Goal: Task Accomplishment & Management: Use online tool/utility

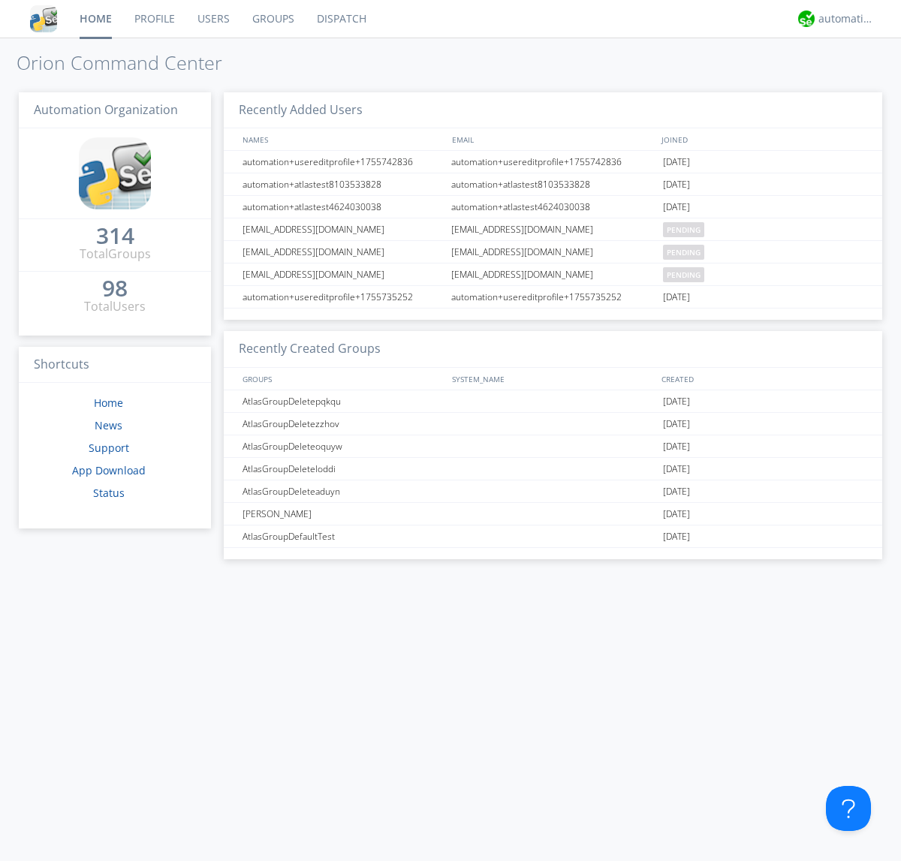
click at [340, 19] on link "Dispatch" at bounding box center [342, 19] width 72 height 38
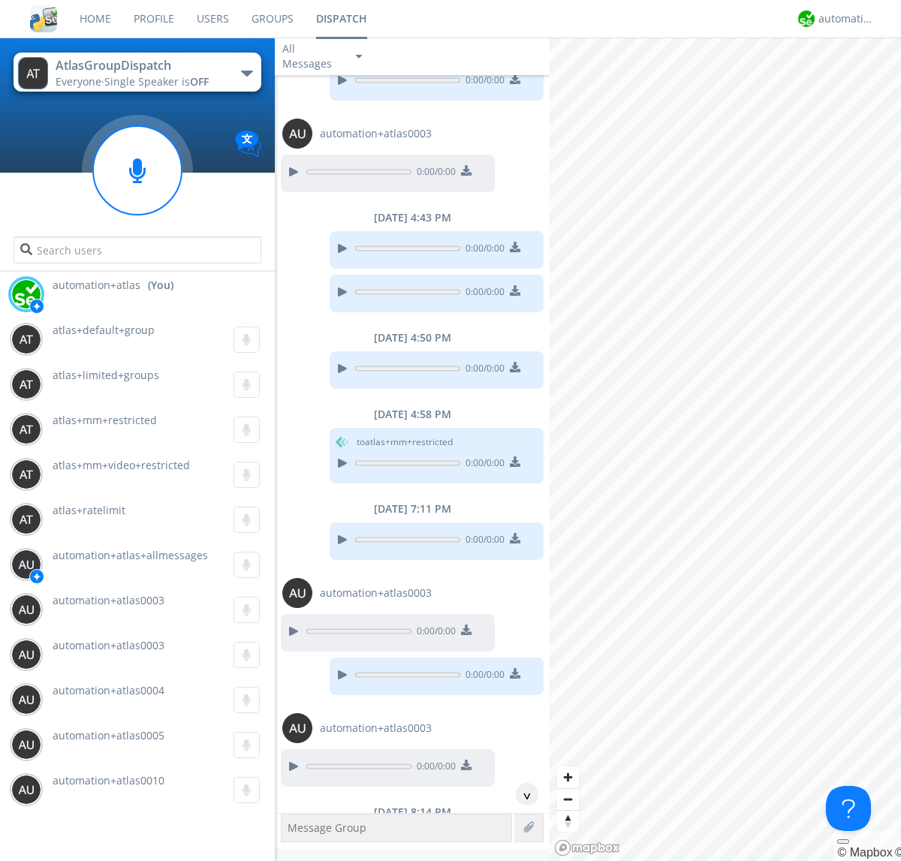
scroll to position [699, 0]
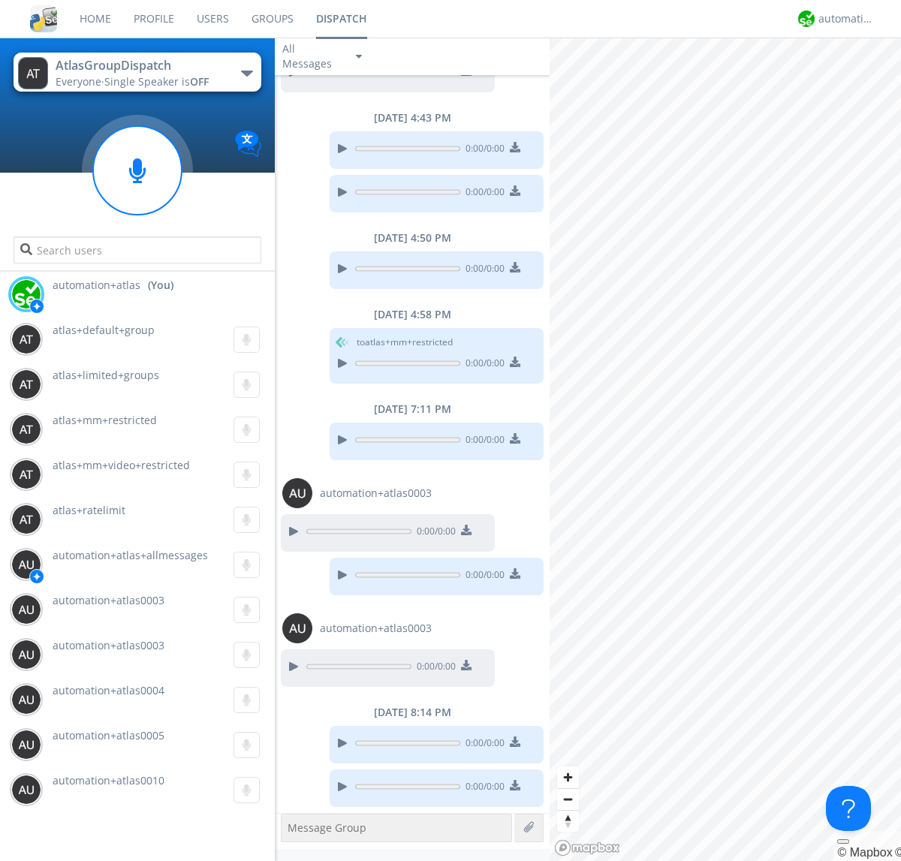
click at [246, 73] on div "button" at bounding box center [247, 74] width 12 height 6
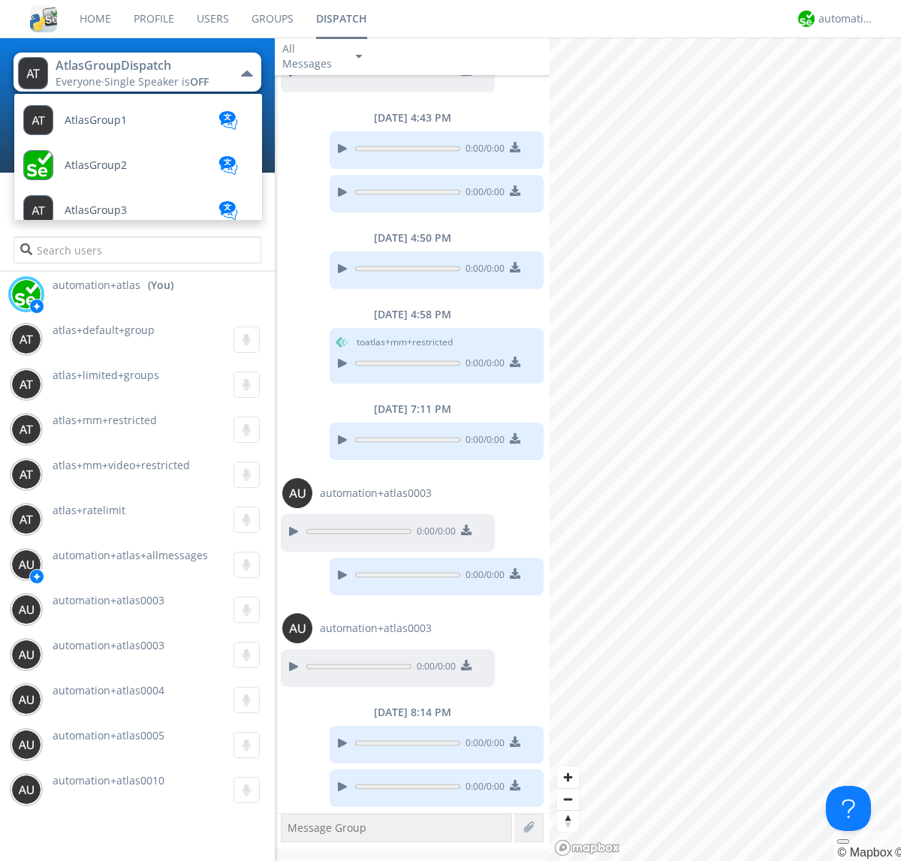
click at [83, 126] on span "[PERSON_NAME]" at bounding box center [96, 120] width 62 height 11
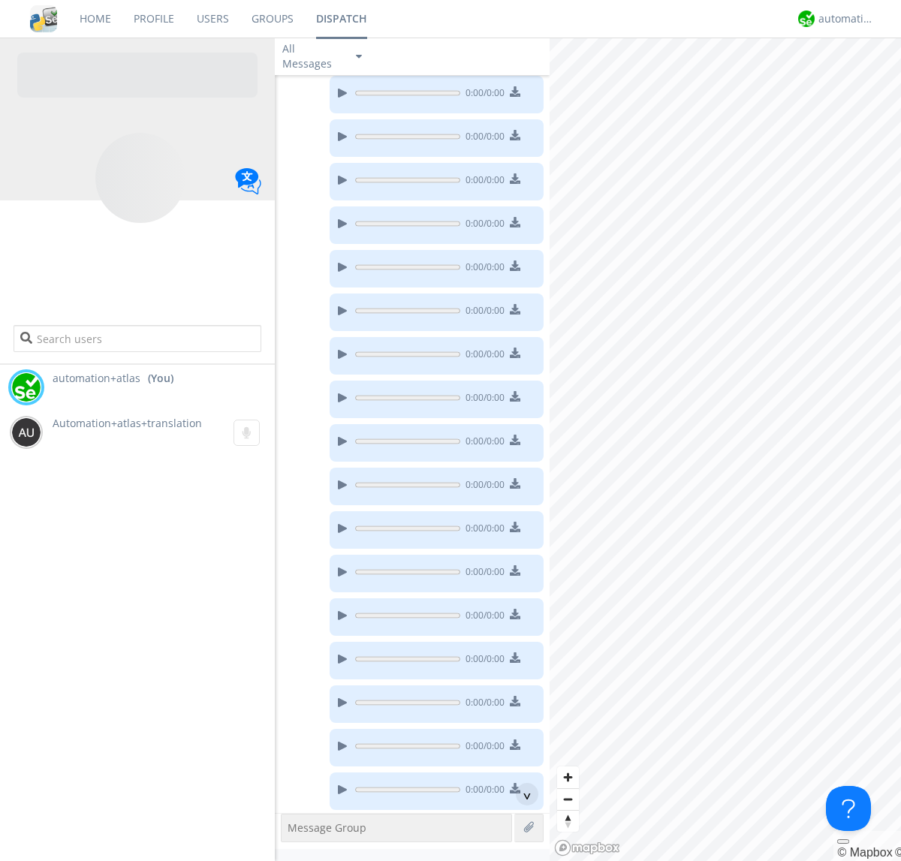
scroll to position [211, 0]
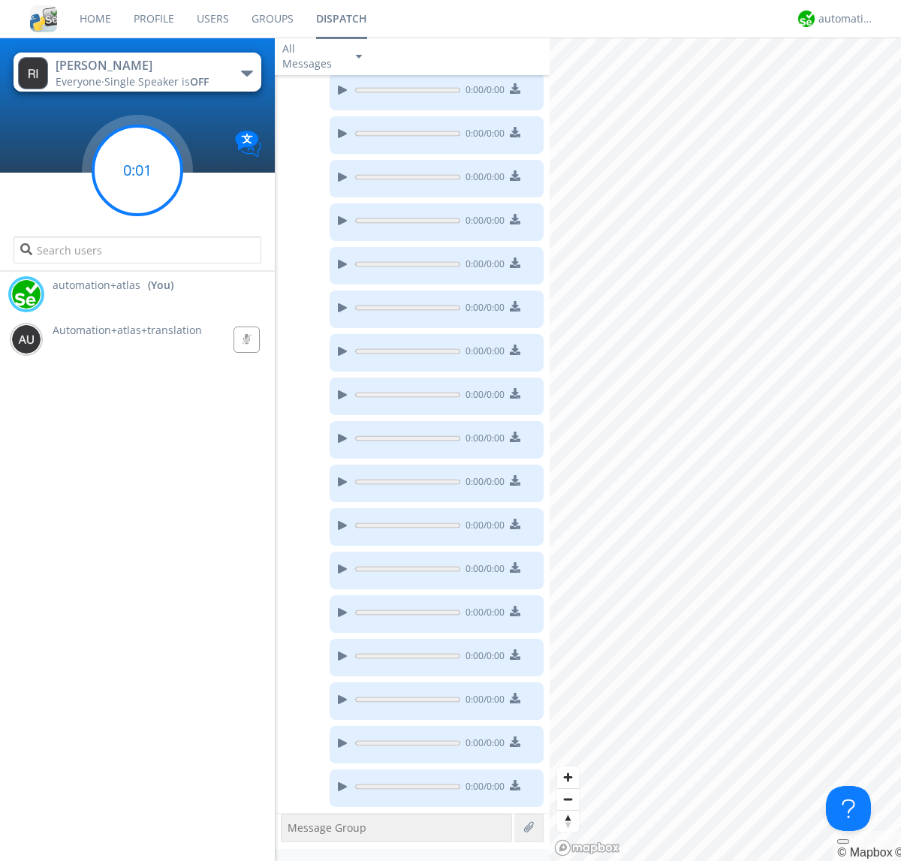
click at [137, 170] on g at bounding box center [137, 170] width 89 height 89
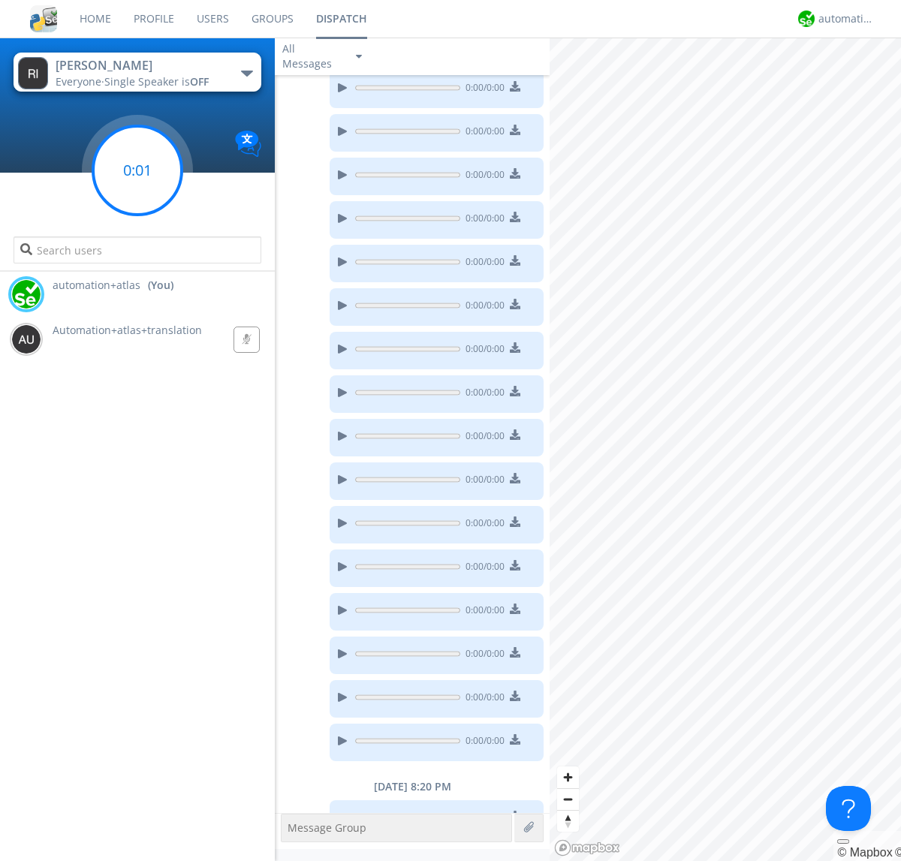
click at [137, 170] on g at bounding box center [137, 170] width 89 height 89
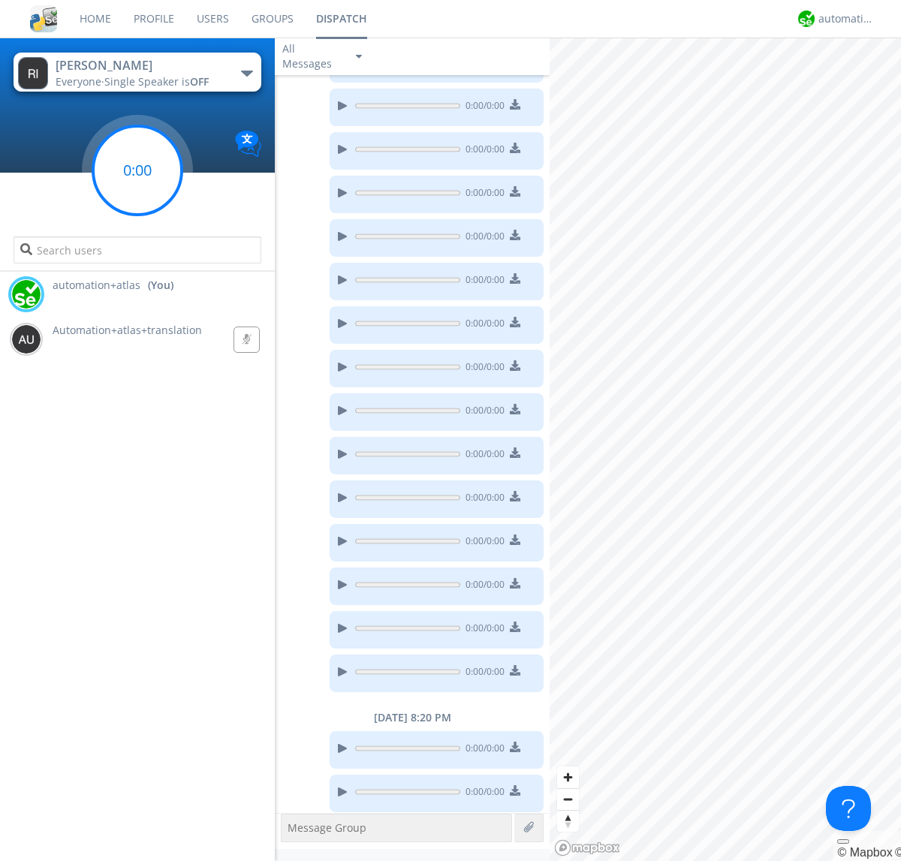
scroll to position [331, 0]
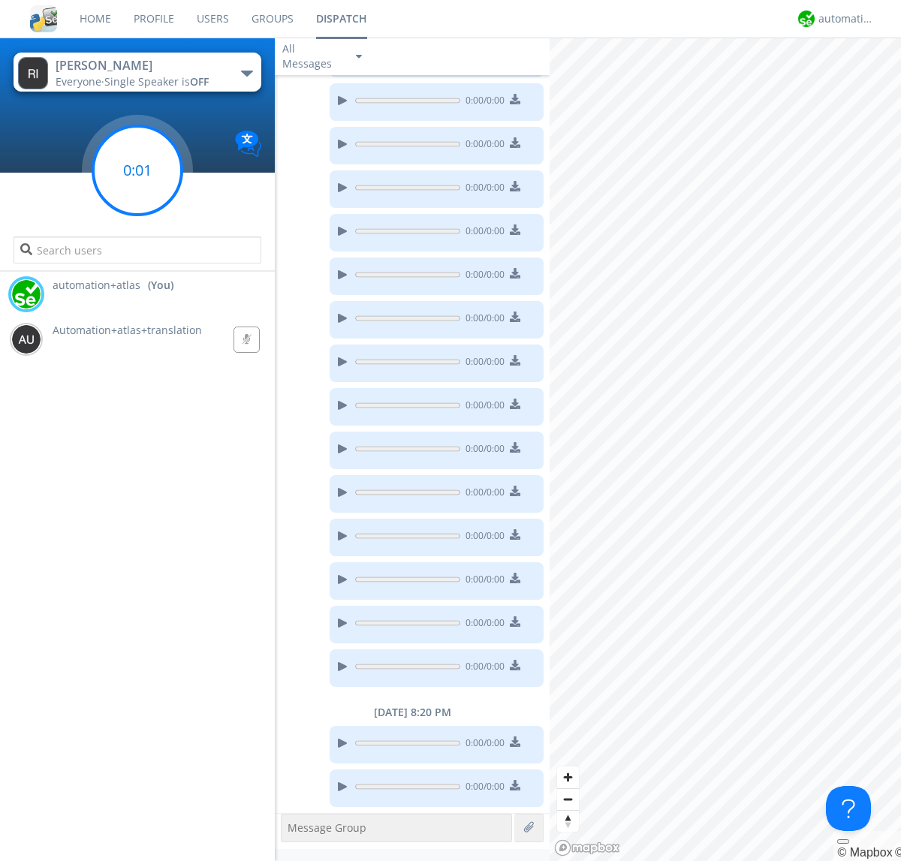
click at [137, 170] on g at bounding box center [137, 170] width 89 height 89
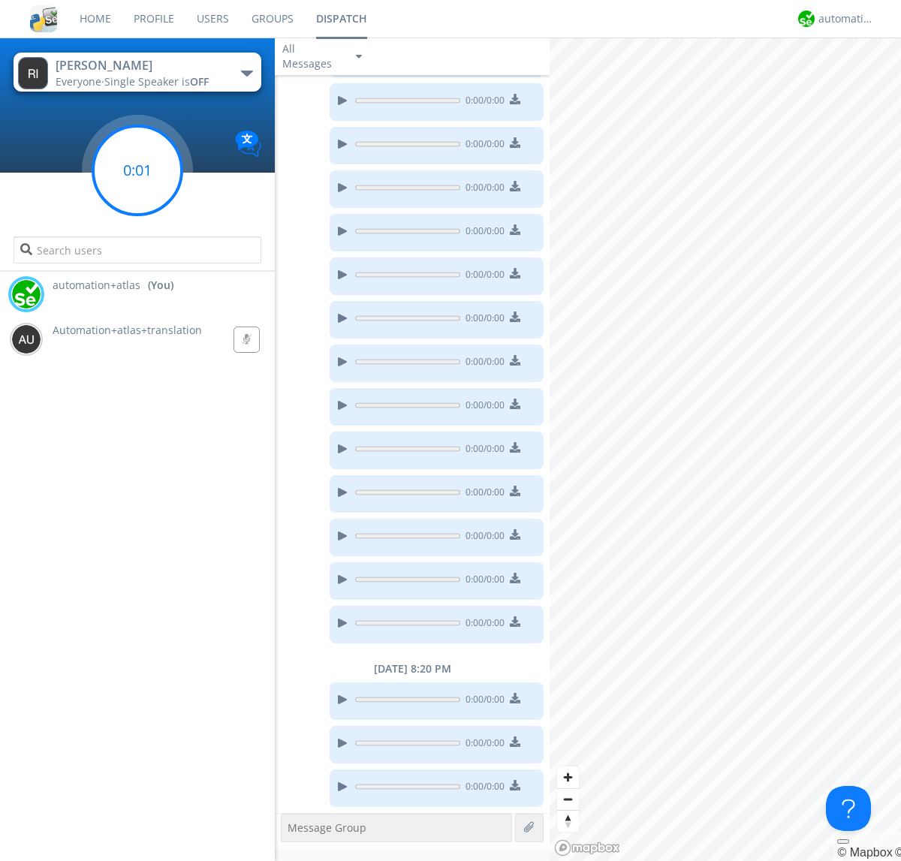
click at [137, 170] on g at bounding box center [137, 170] width 89 height 89
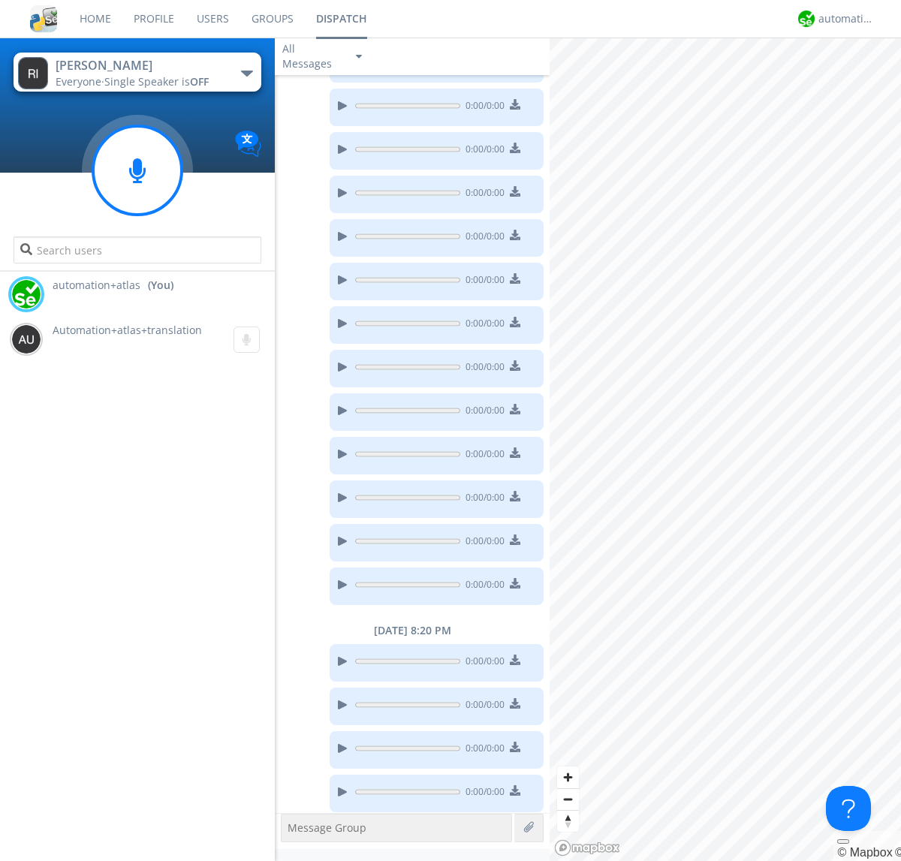
scroll to position [418, 0]
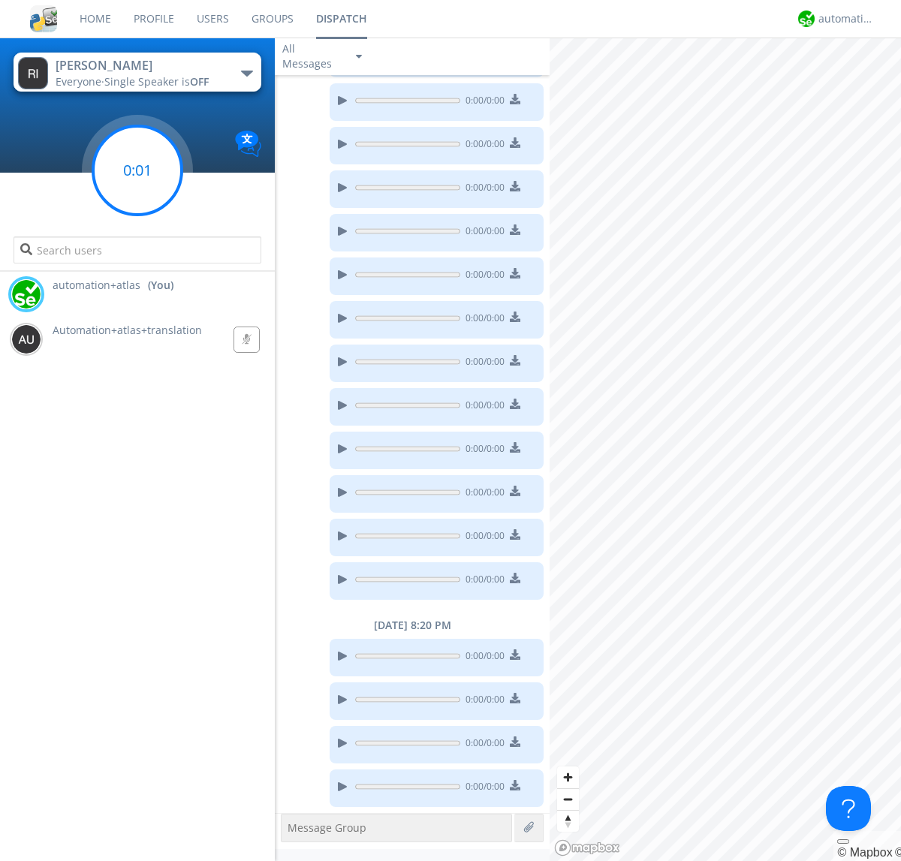
click at [137, 170] on g at bounding box center [137, 170] width 89 height 89
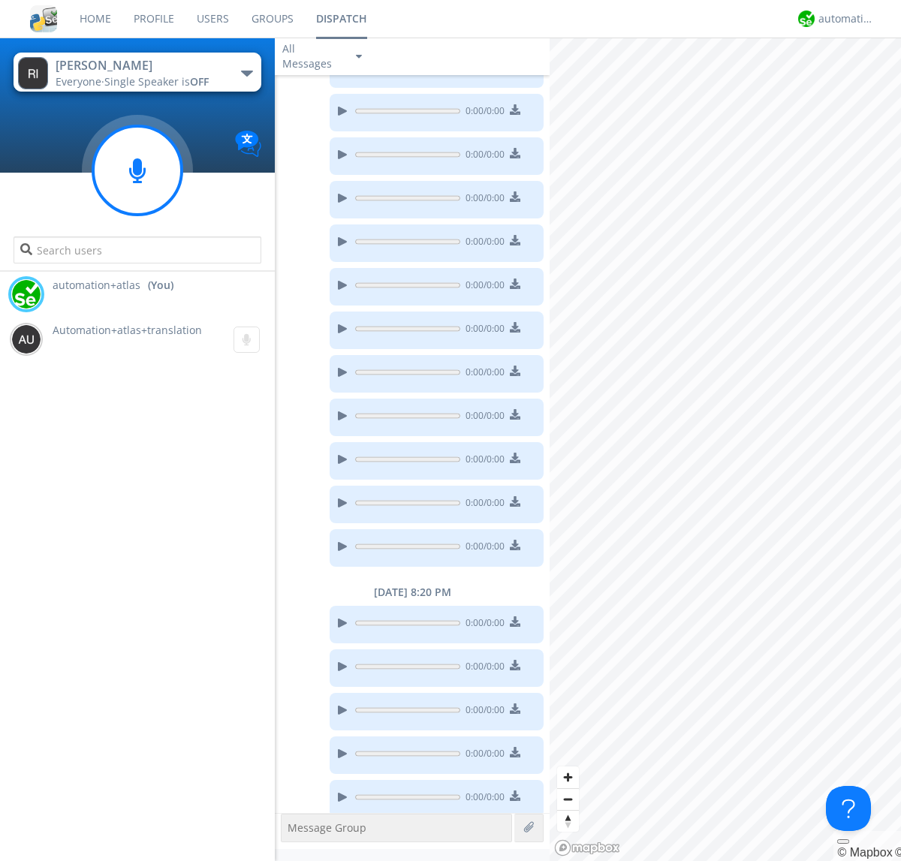
scroll to position [462, 0]
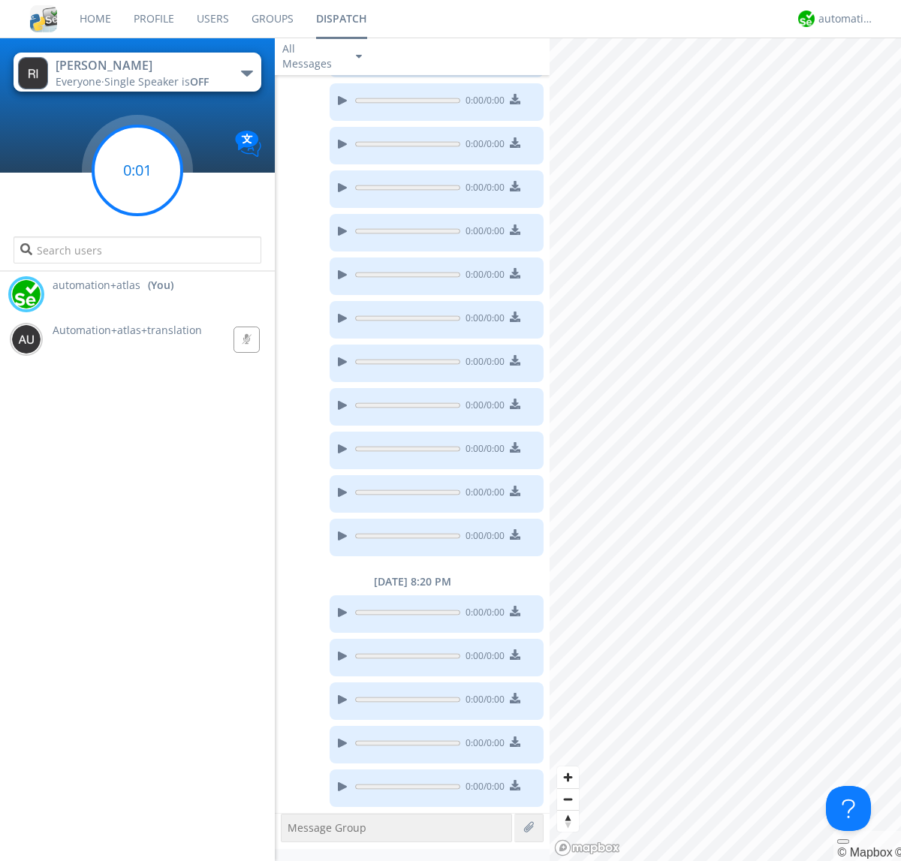
click at [137, 170] on g at bounding box center [137, 170] width 89 height 89
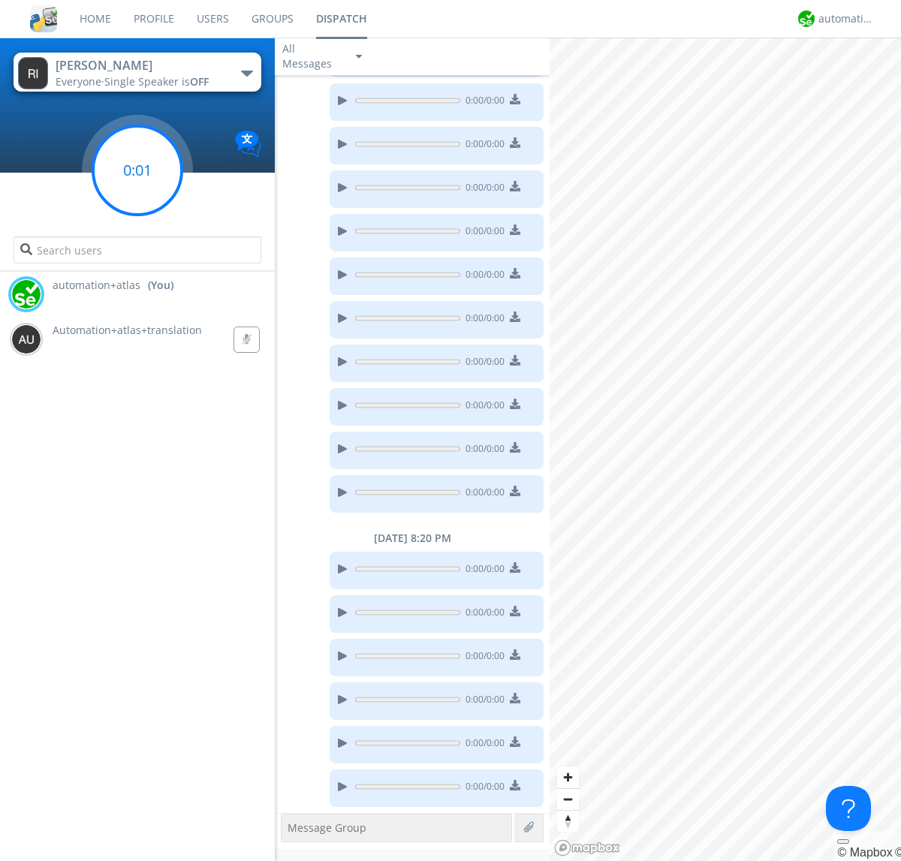
click at [137, 170] on g at bounding box center [137, 170] width 89 height 89
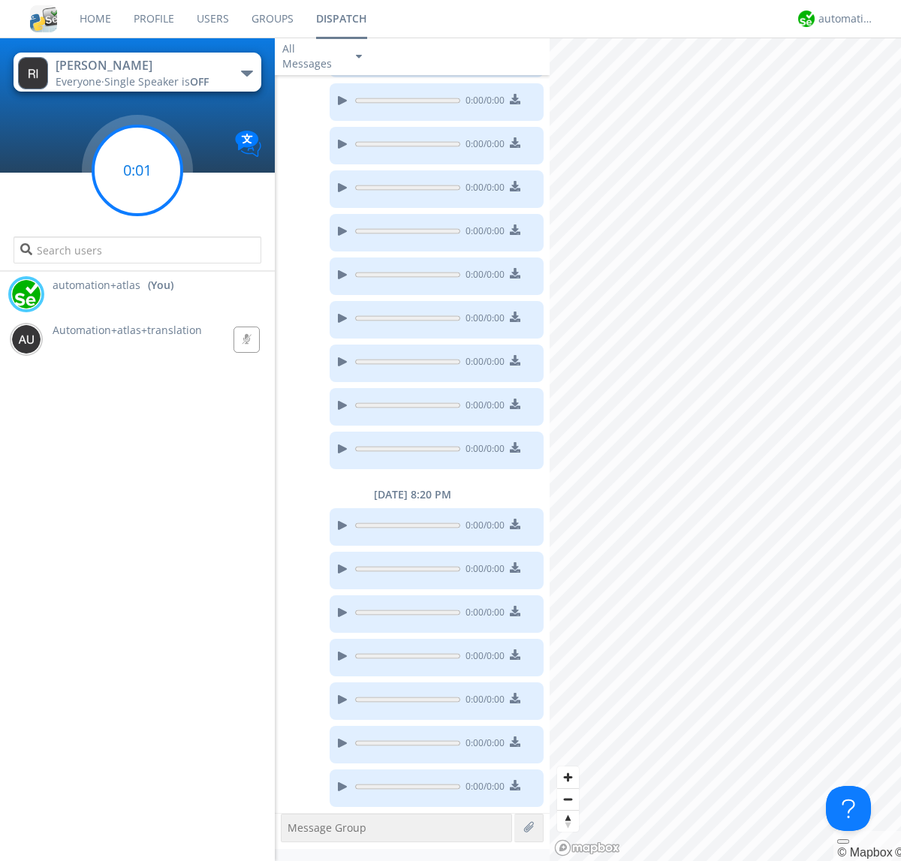
click at [137, 170] on g at bounding box center [137, 170] width 89 height 89
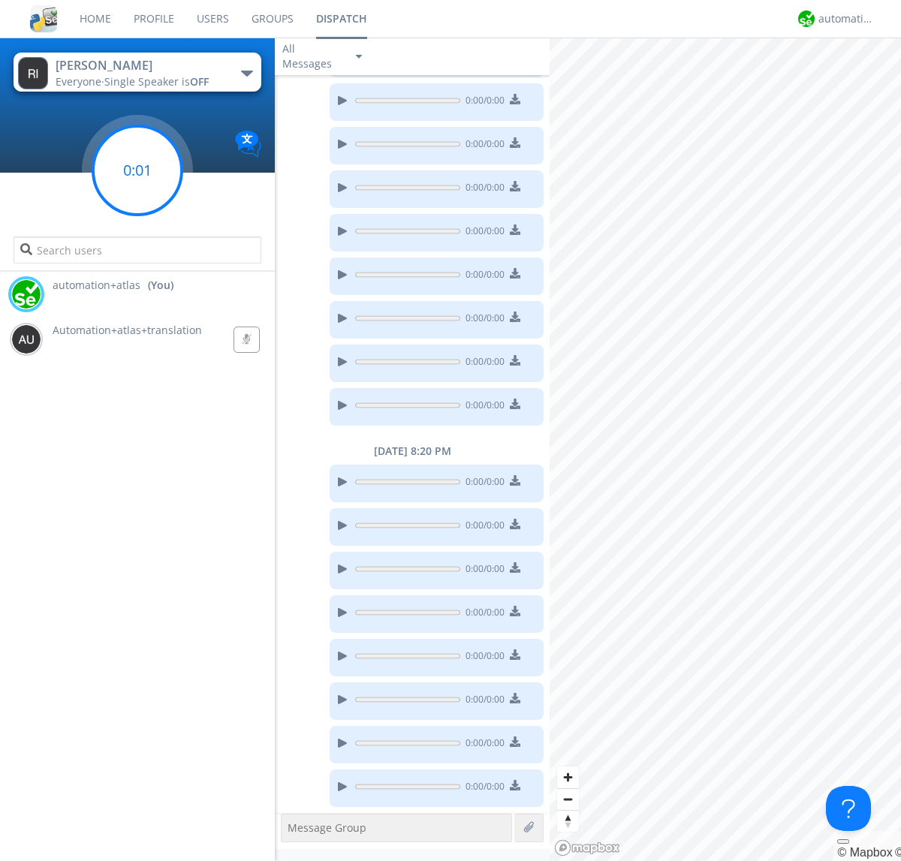
click at [137, 170] on g at bounding box center [137, 170] width 89 height 89
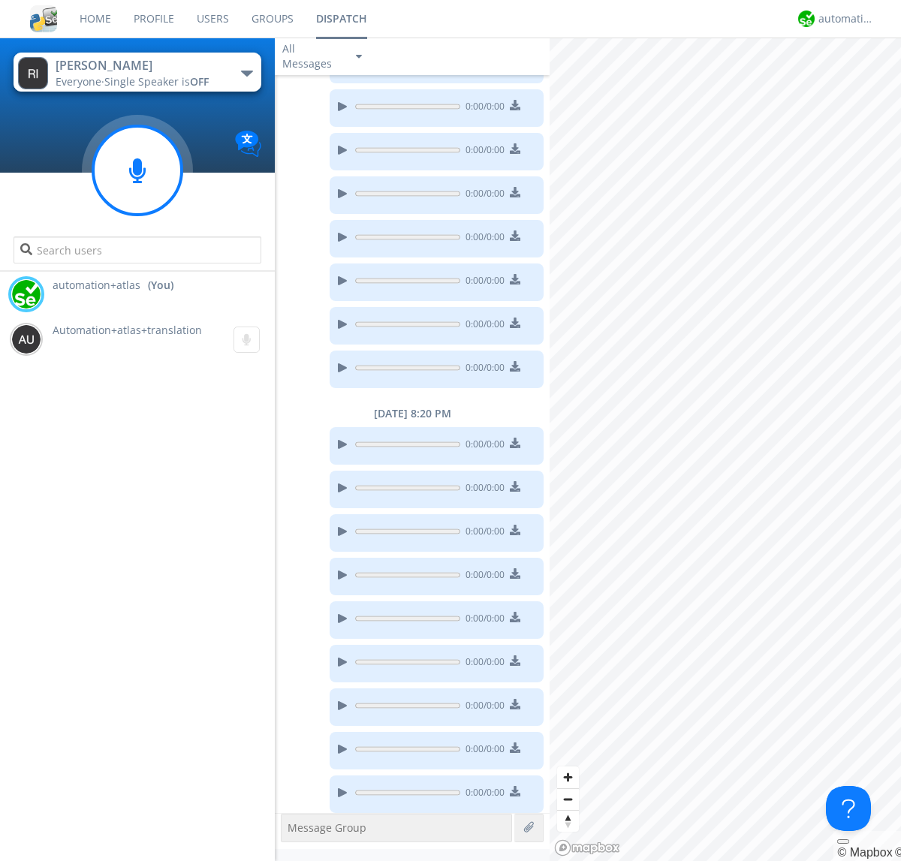
scroll to position [636, 0]
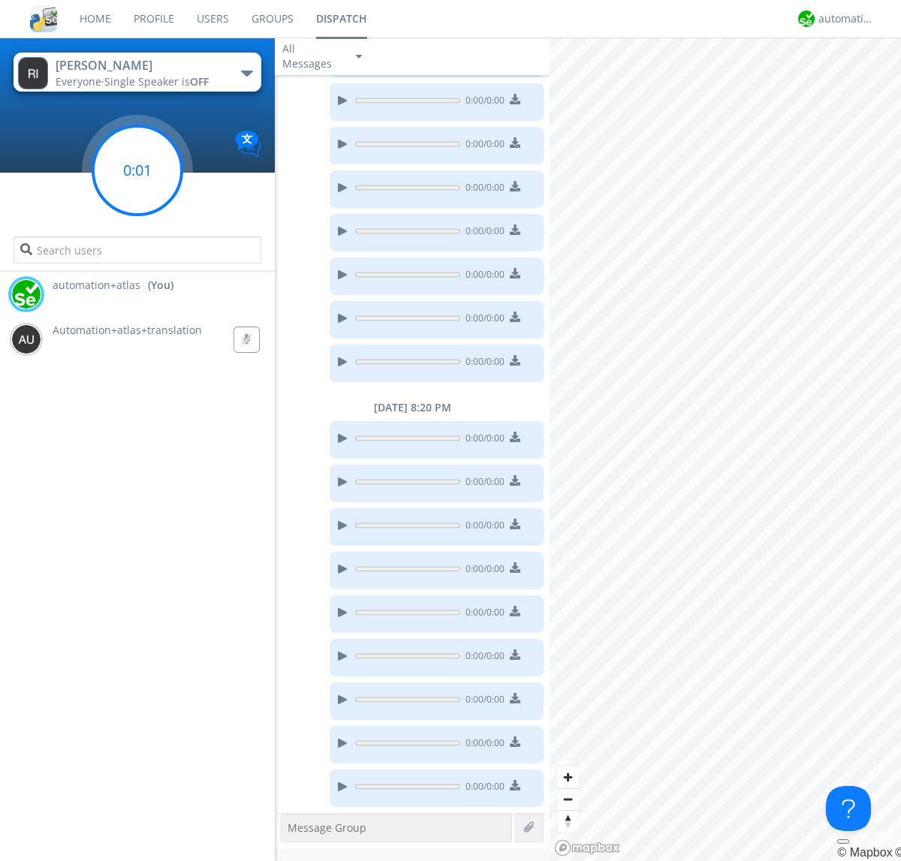
click at [137, 170] on g at bounding box center [137, 170] width 89 height 89
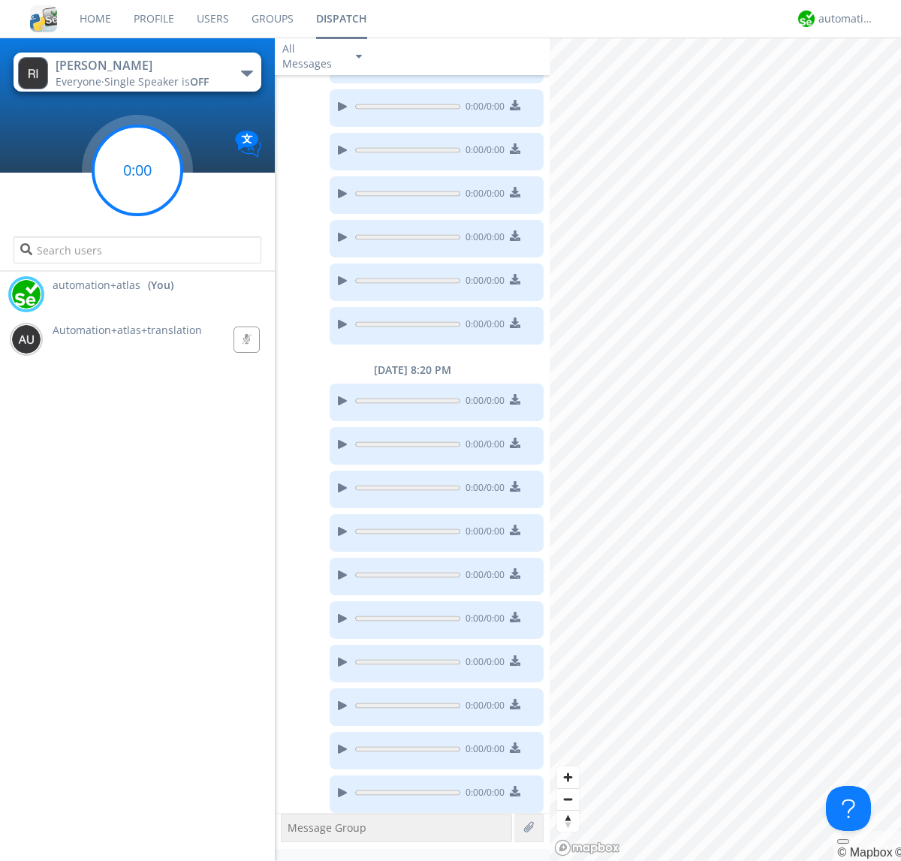
scroll to position [680, 0]
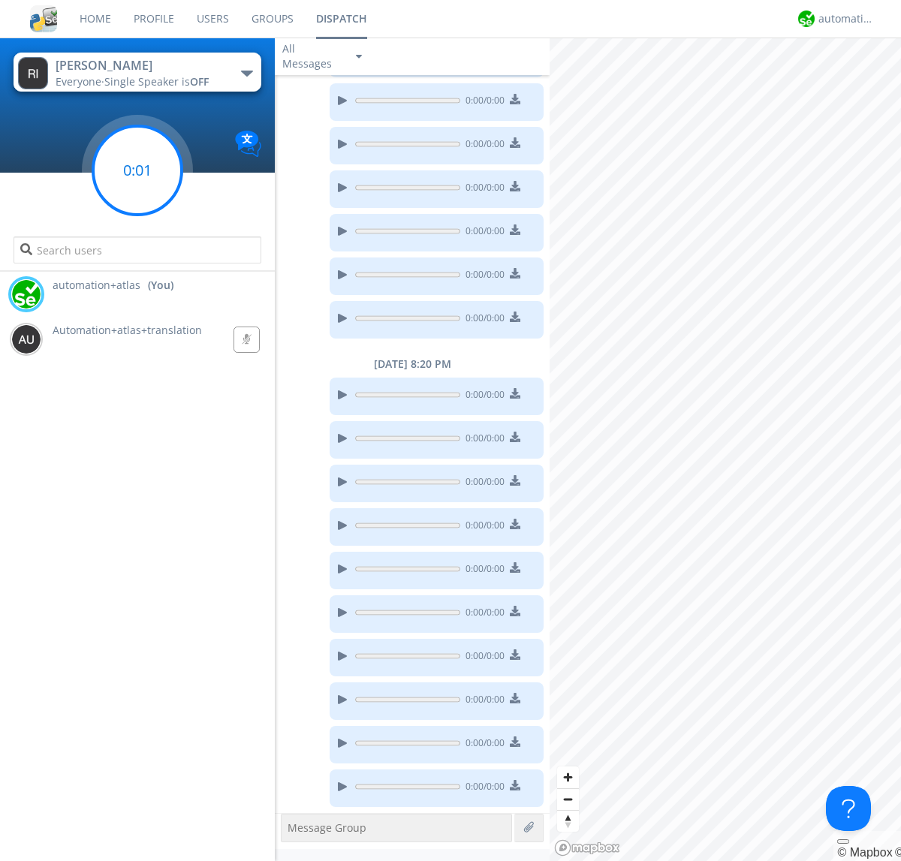
click at [137, 170] on g at bounding box center [137, 170] width 89 height 89
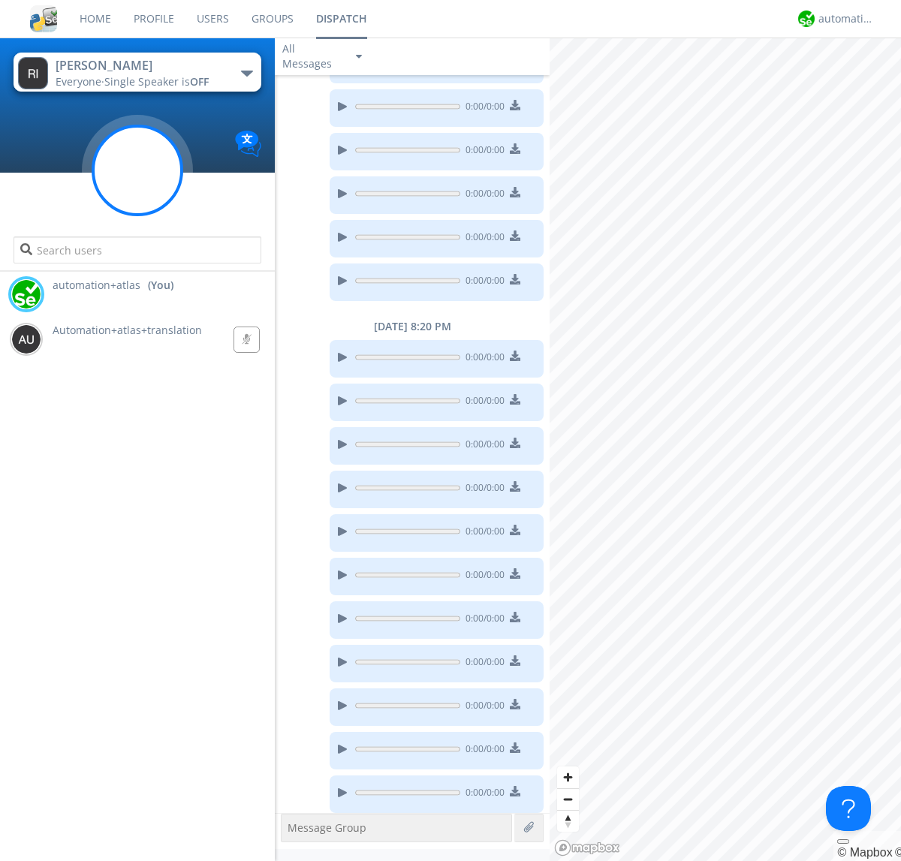
scroll to position [723, 0]
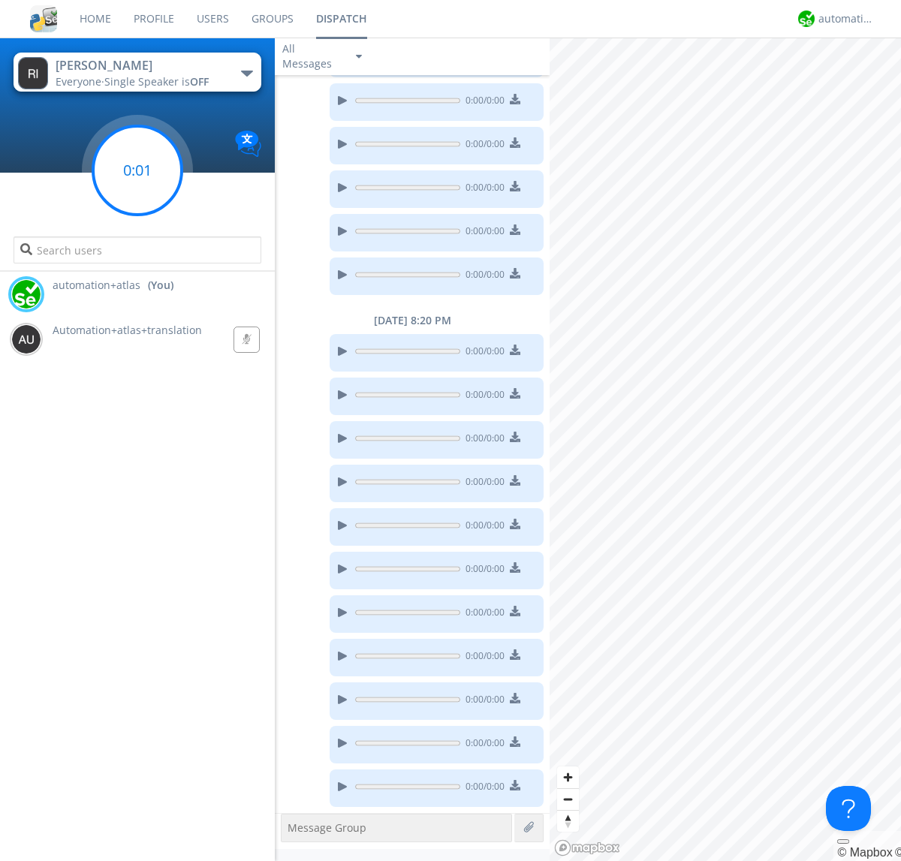
click at [137, 170] on g at bounding box center [137, 170] width 89 height 89
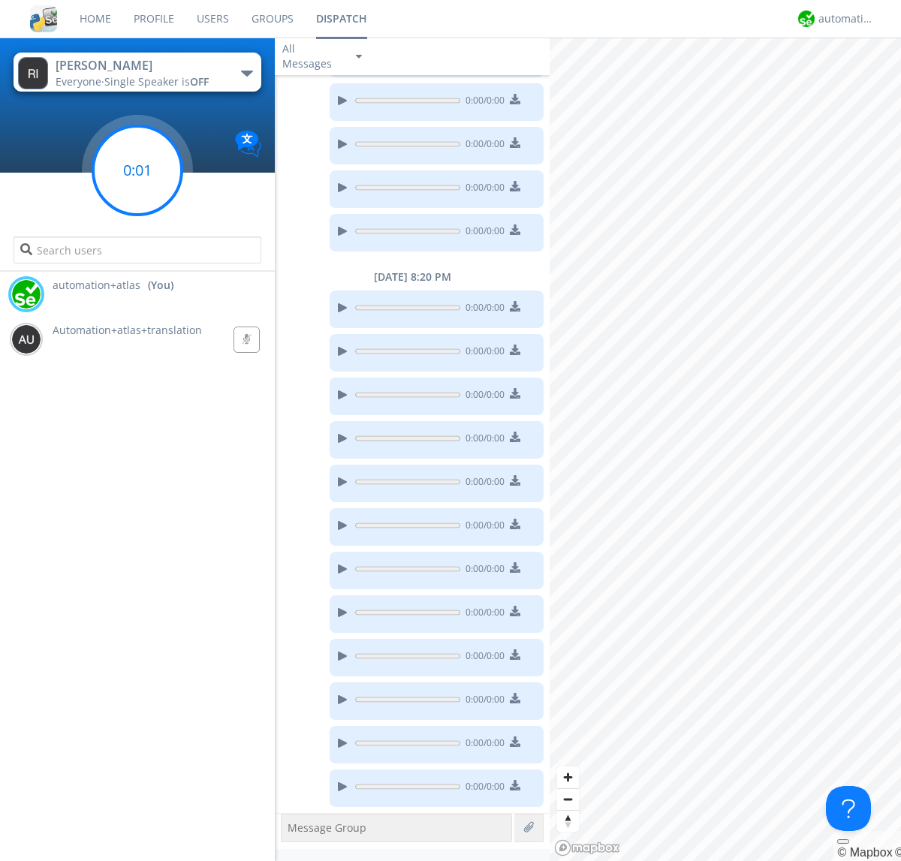
click at [137, 170] on g at bounding box center [137, 170] width 89 height 89
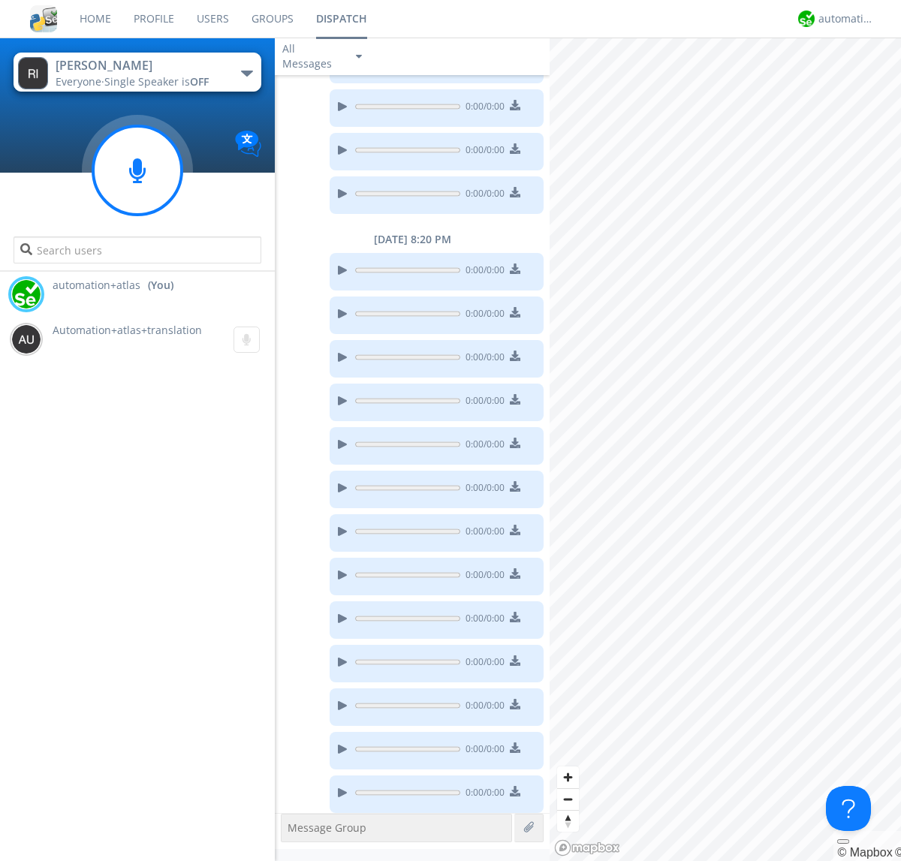
scroll to position [810, 0]
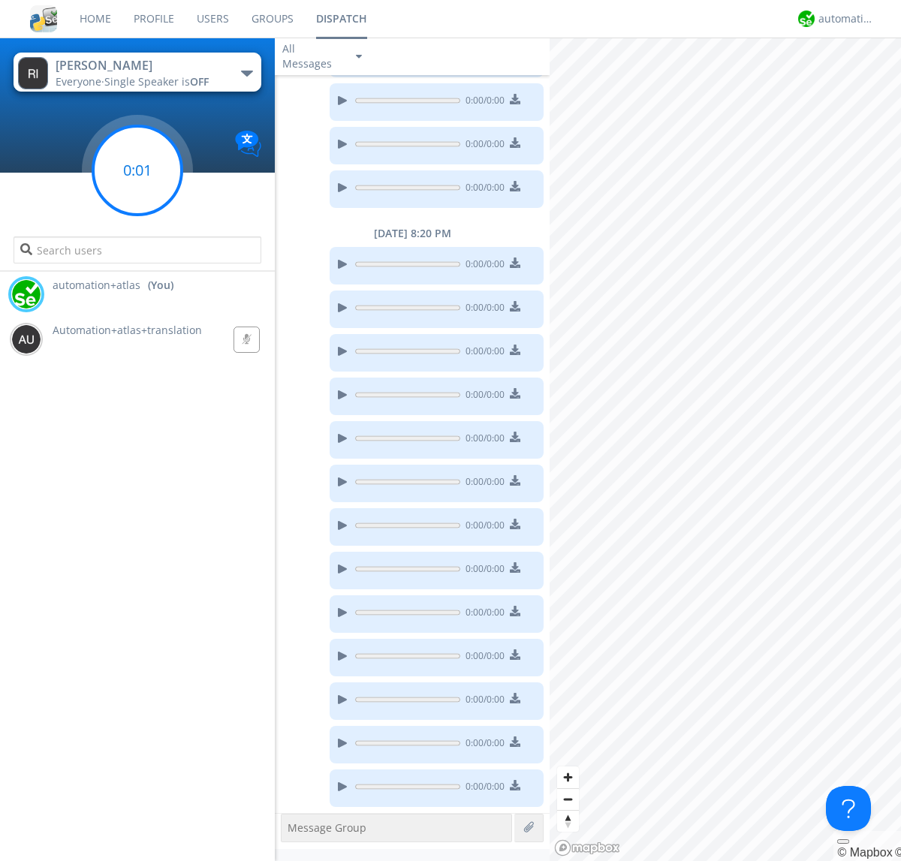
click at [137, 170] on g at bounding box center [137, 170] width 89 height 89
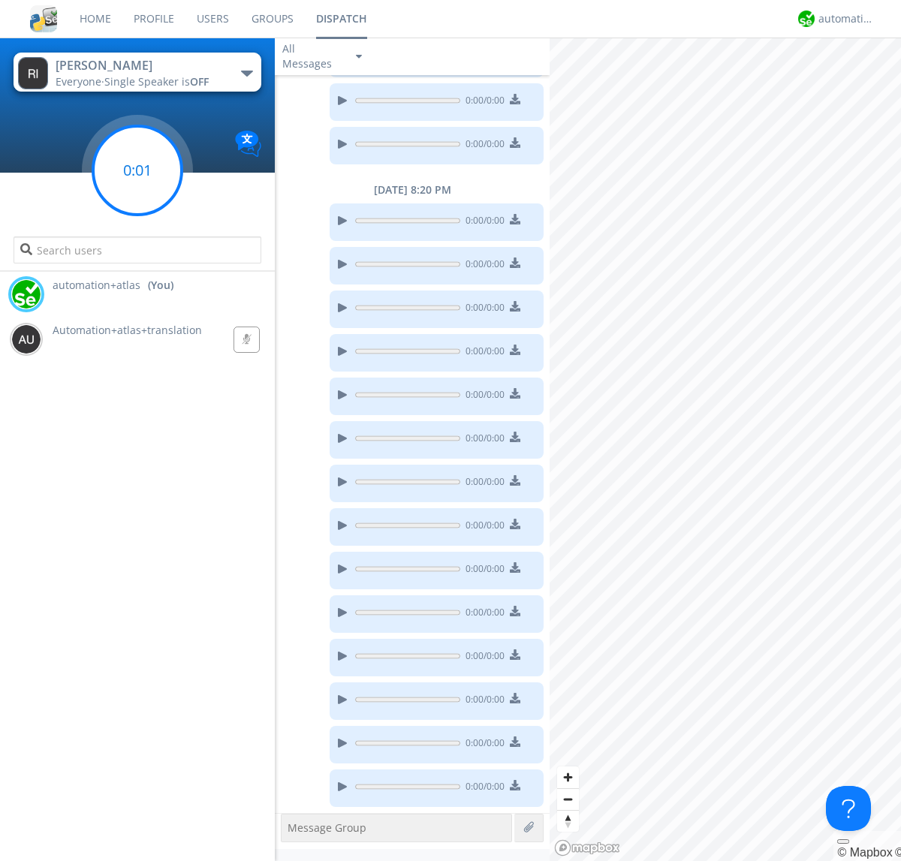
click at [137, 170] on g at bounding box center [137, 170] width 89 height 89
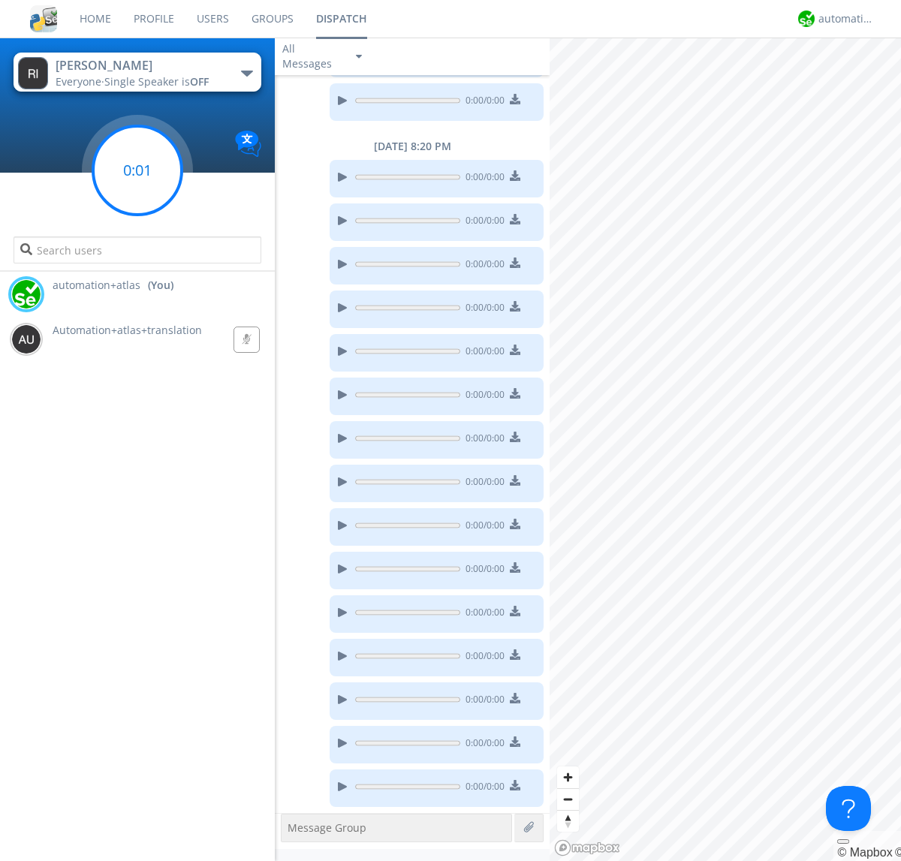
click at [137, 170] on g at bounding box center [137, 170] width 89 height 89
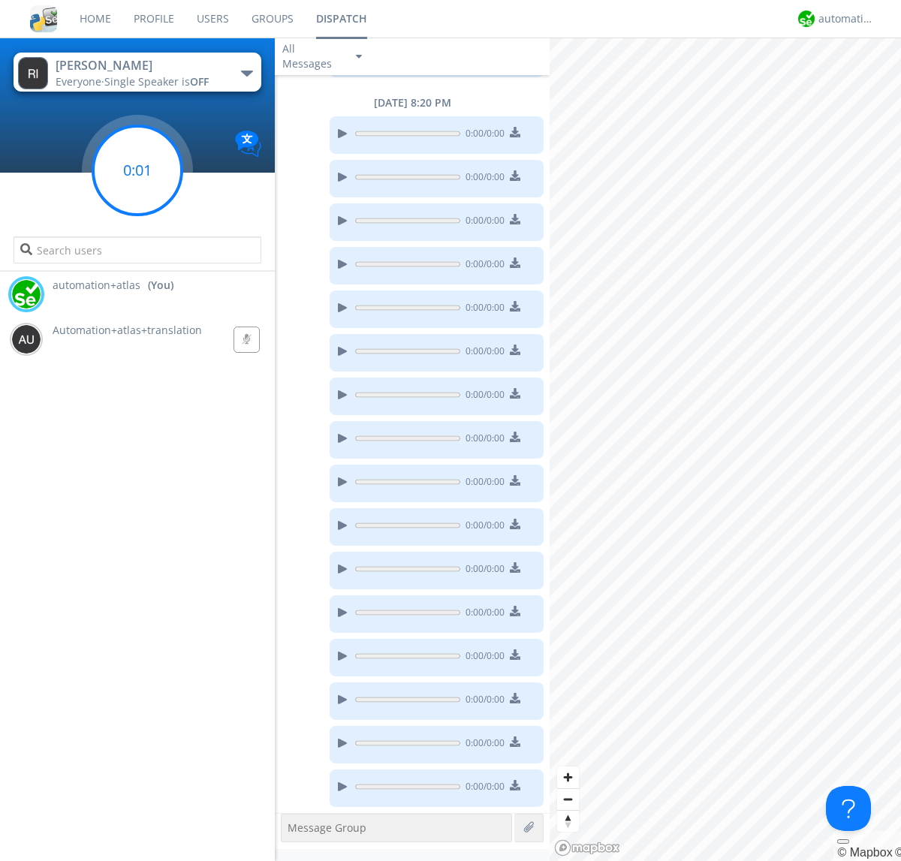
click at [137, 170] on g at bounding box center [137, 170] width 89 height 89
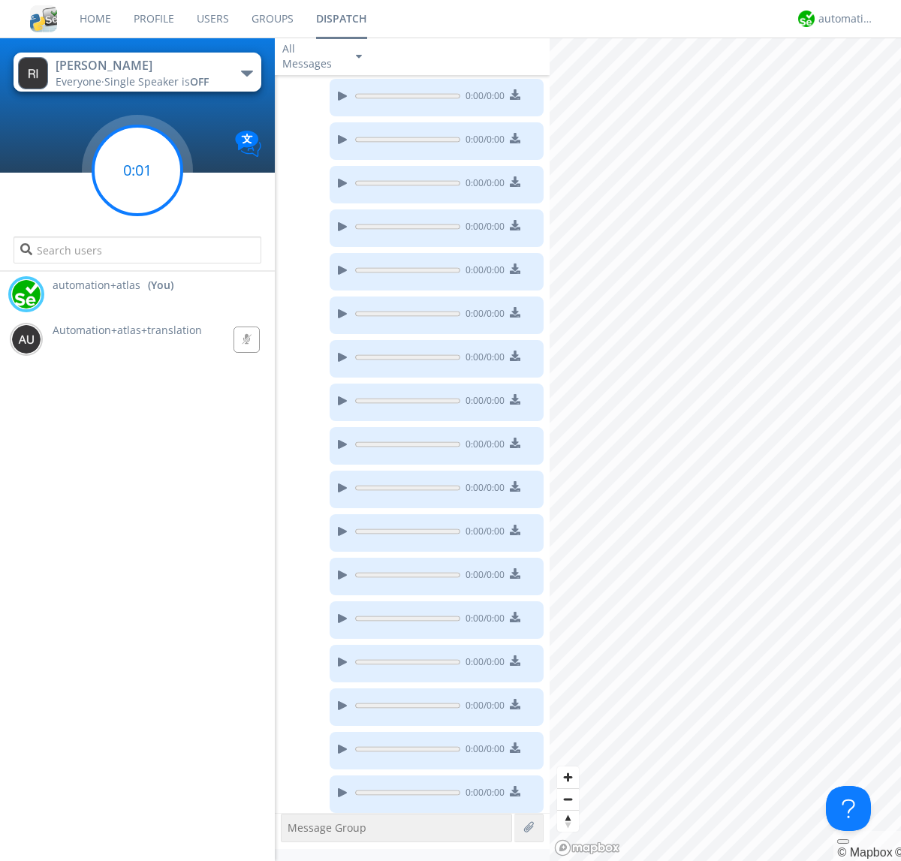
scroll to position [984, 0]
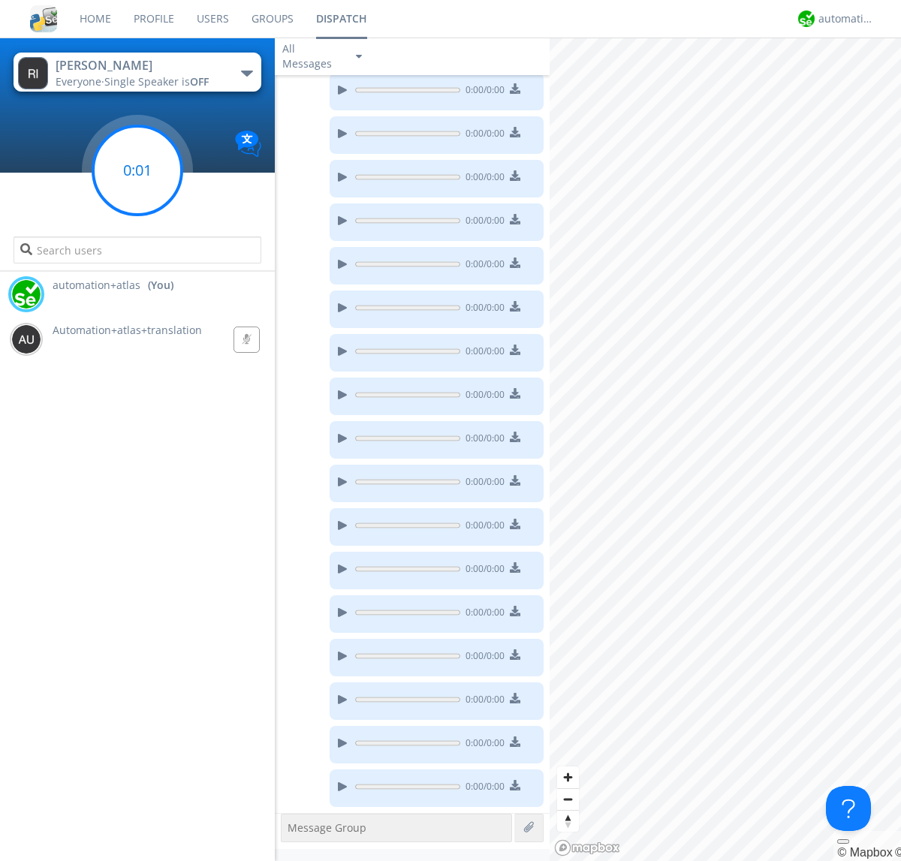
click at [137, 170] on g at bounding box center [137, 170] width 89 height 89
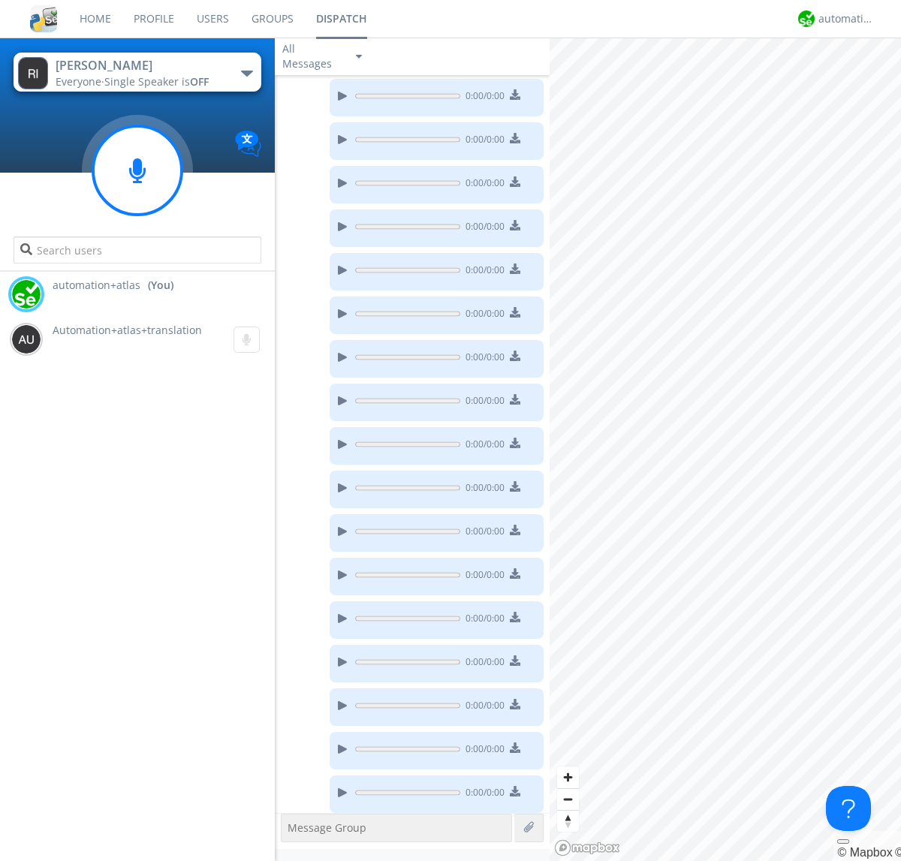
scroll to position [1072, 0]
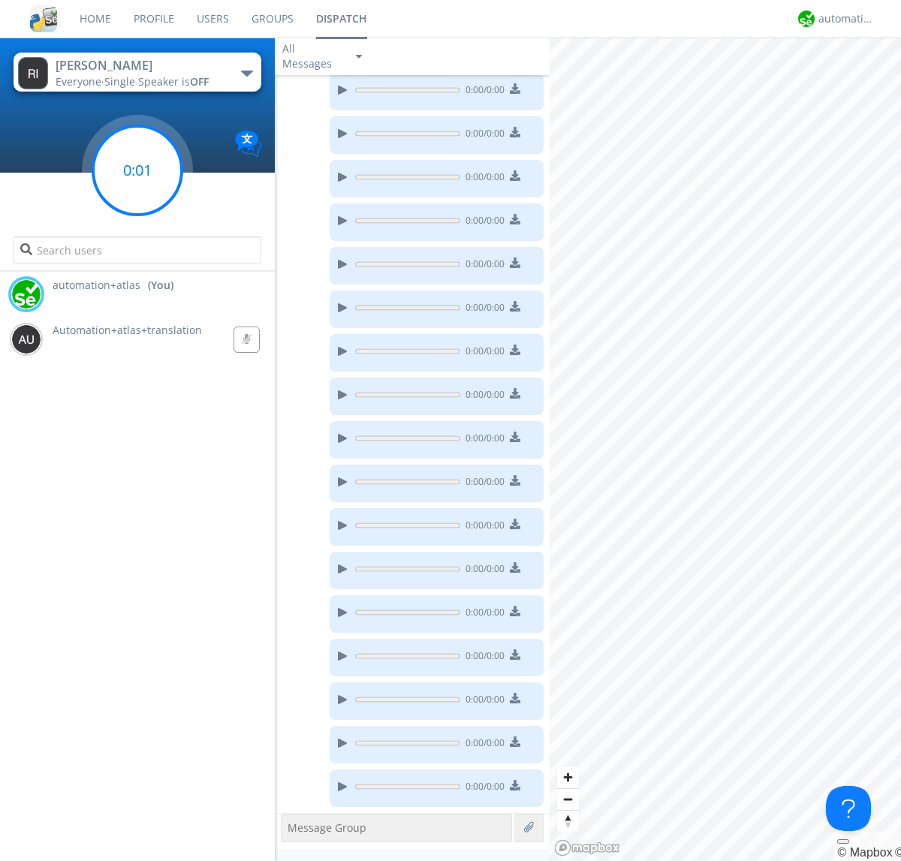
click at [137, 170] on g at bounding box center [137, 170] width 89 height 89
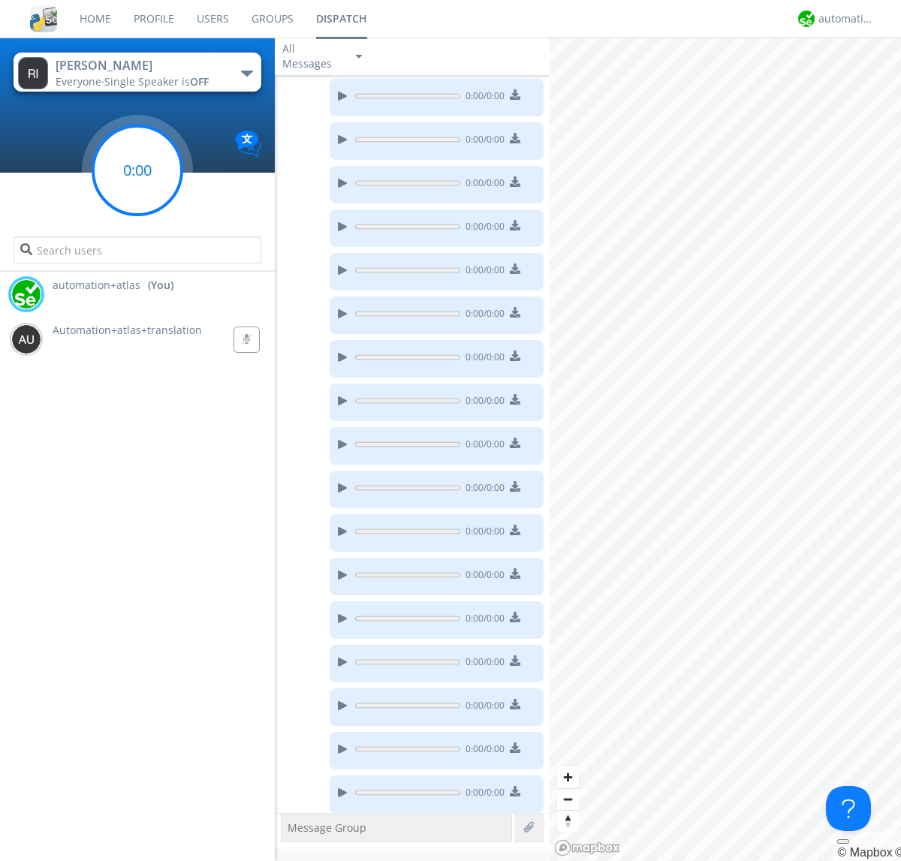
scroll to position [1115, 0]
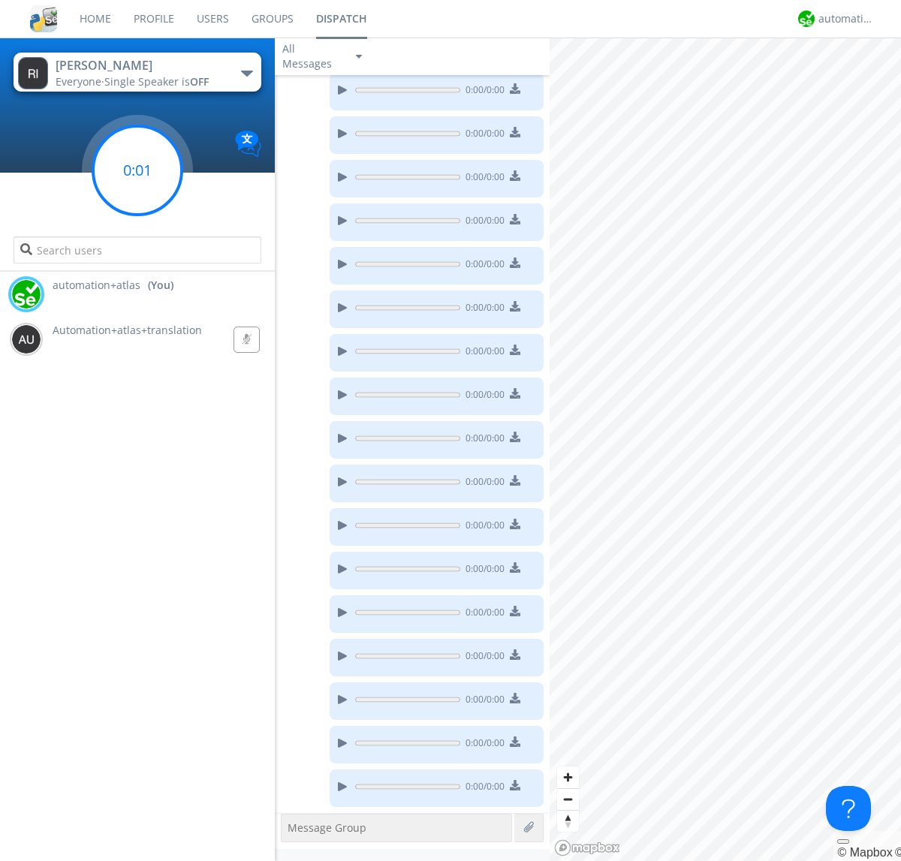
click at [137, 170] on g at bounding box center [137, 170] width 89 height 89
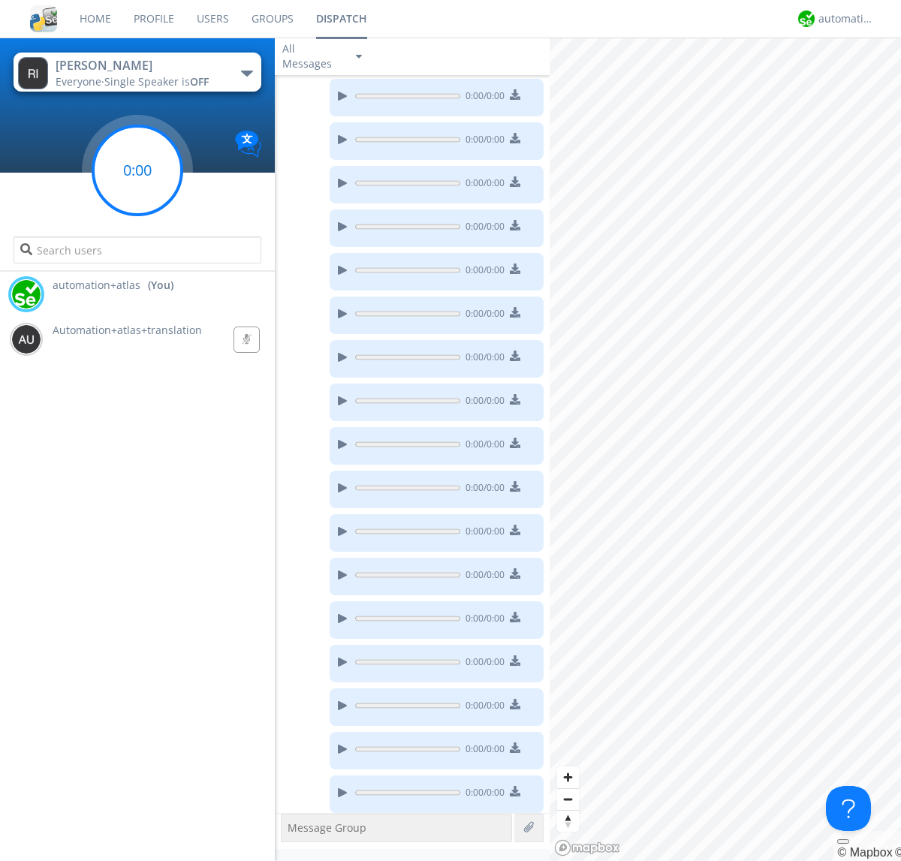
scroll to position [1159, 0]
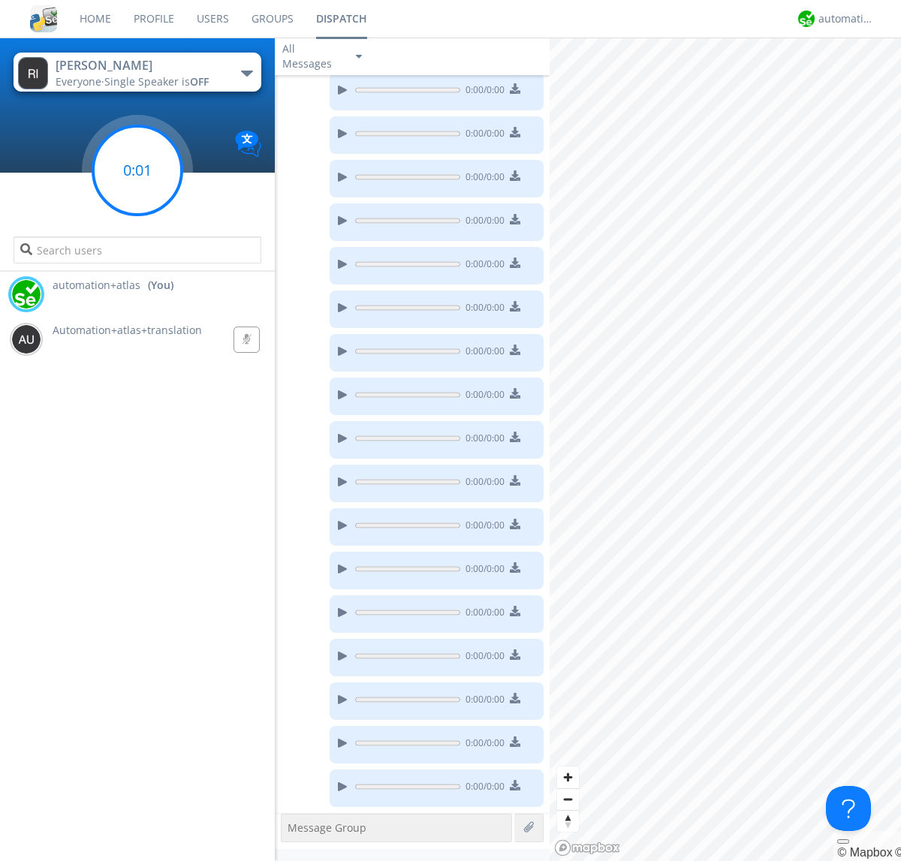
click at [137, 170] on g at bounding box center [137, 170] width 89 height 89
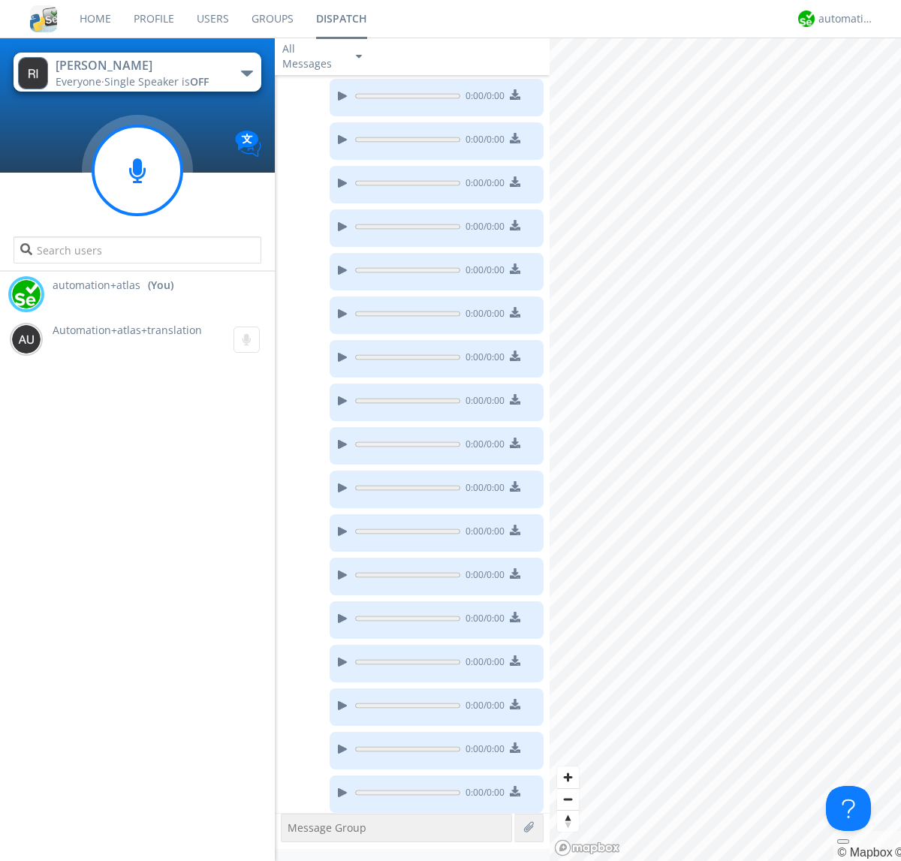
scroll to position [1246, 0]
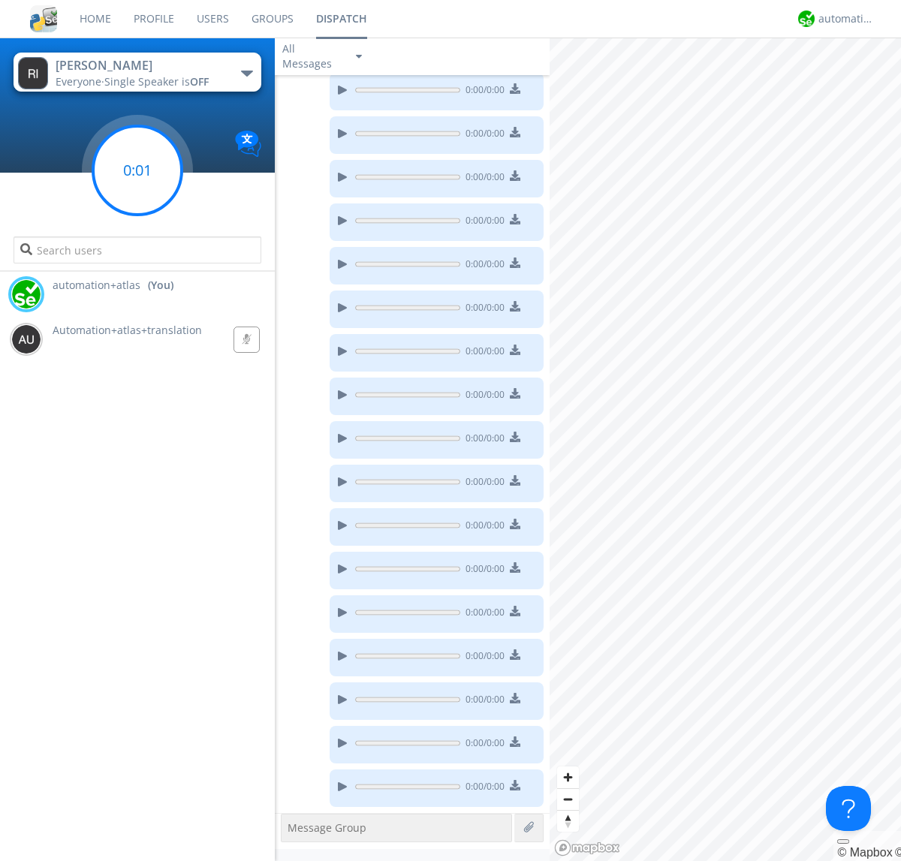
click at [137, 170] on g at bounding box center [137, 170] width 89 height 89
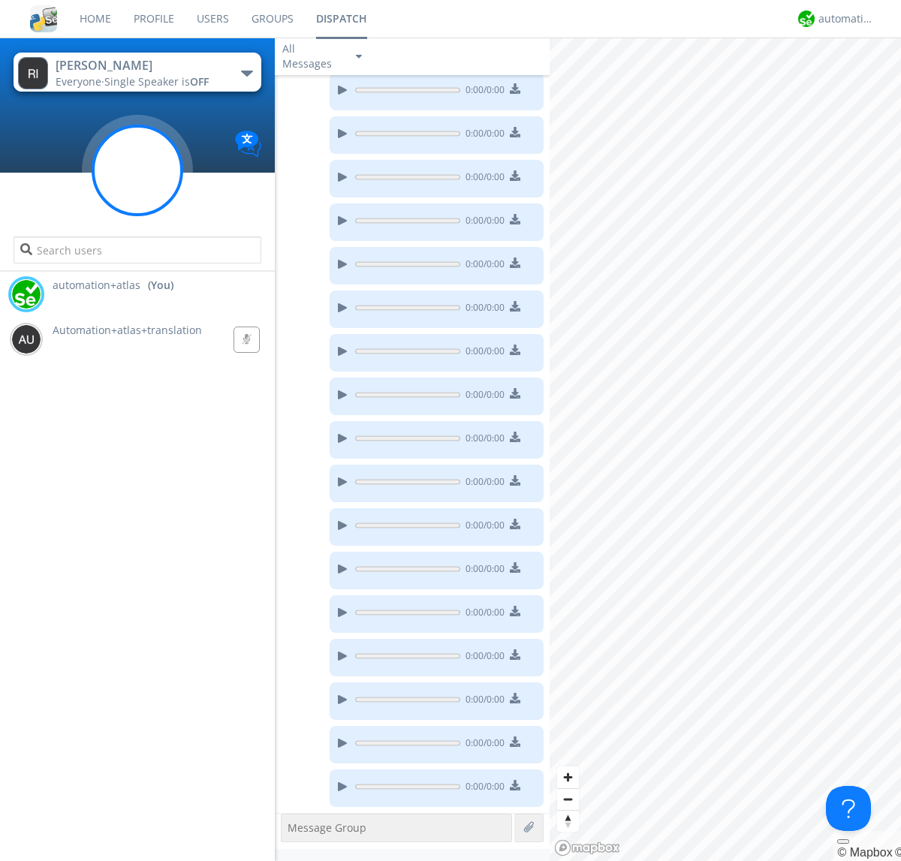
scroll to position [1376, 0]
click at [137, 170] on g at bounding box center [137, 170] width 89 height 89
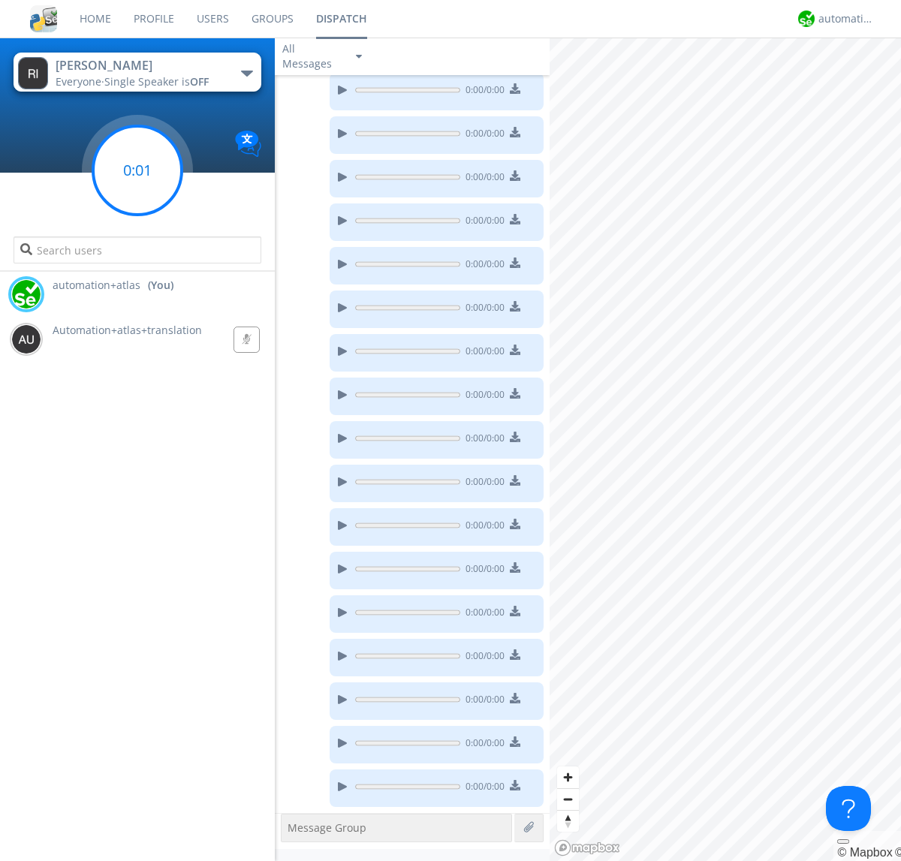
click at [137, 170] on g at bounding box center [137, 170] width 89 height 89
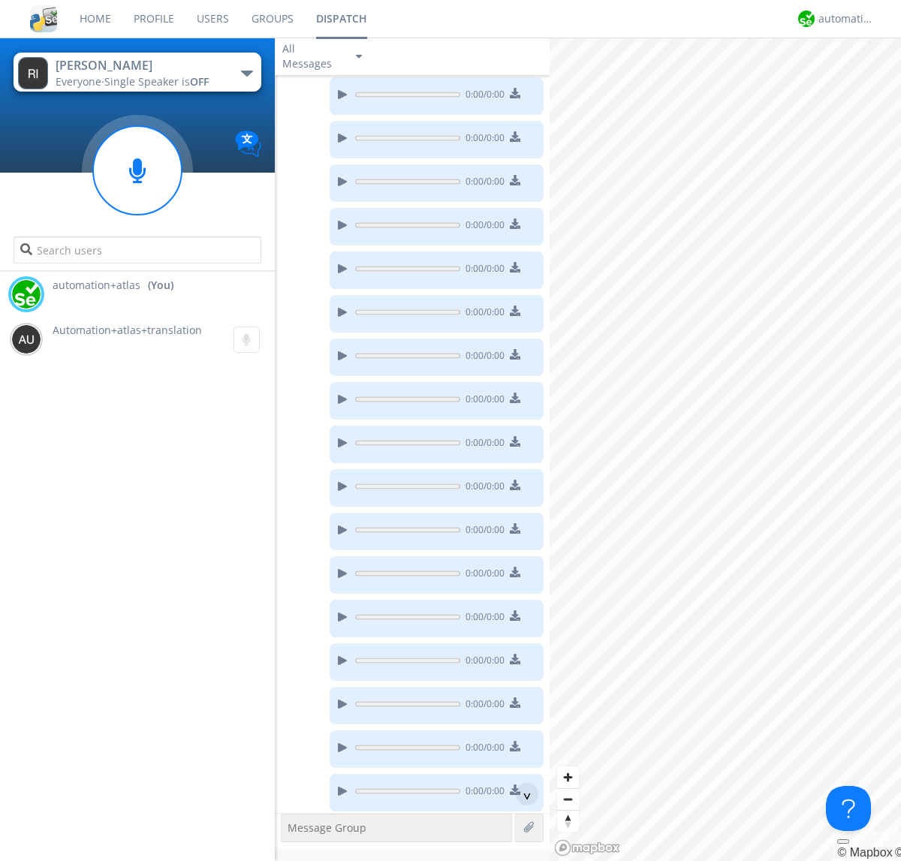
click at [409, 77] on div "0:00 / 0:00" at bounding box center [409, 56] width 269 height 44
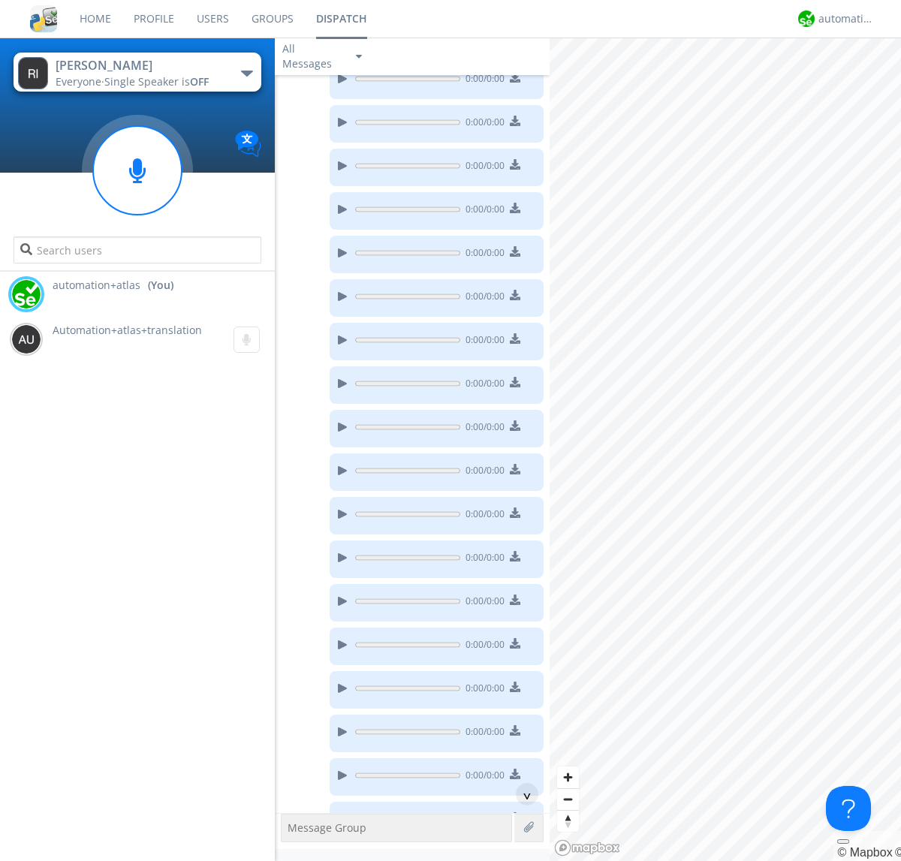
scroll to position [1551, 0]
